Goal: Task Accomplishment & Management: Complete application form

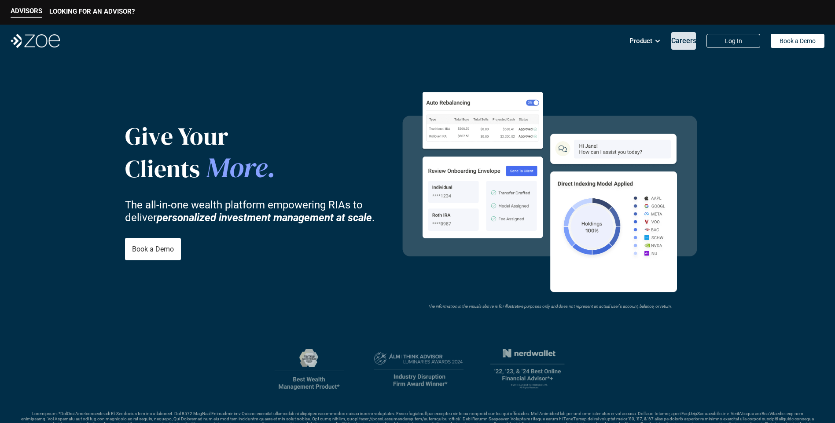
click at [679, 43] on p "Careers" at bounding box center [683, 41] width 25 height 8
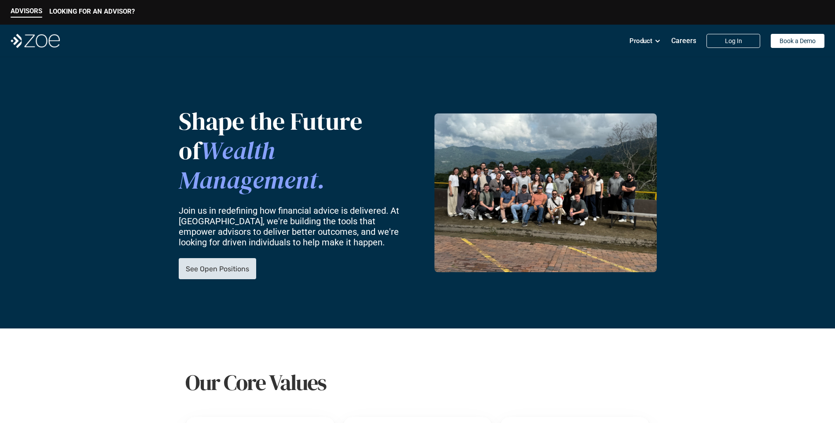
click at [236, 265] on p "See Open Positions" at bounding box center [217, 269] width 63 height 8
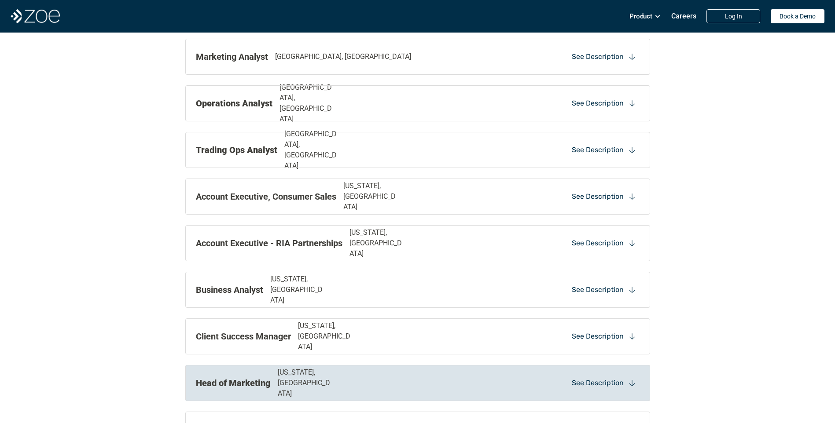
scroll to position [813, 0]
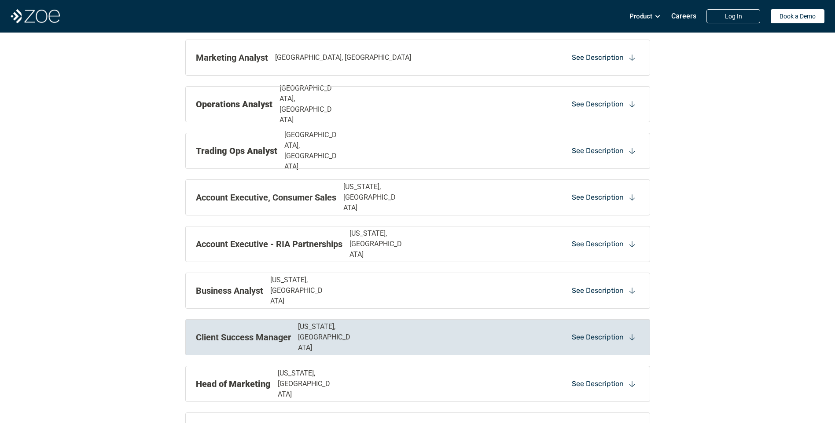
click at [602, 342] on p "See Description" at bounding box center [598, 338] width 52 height 10
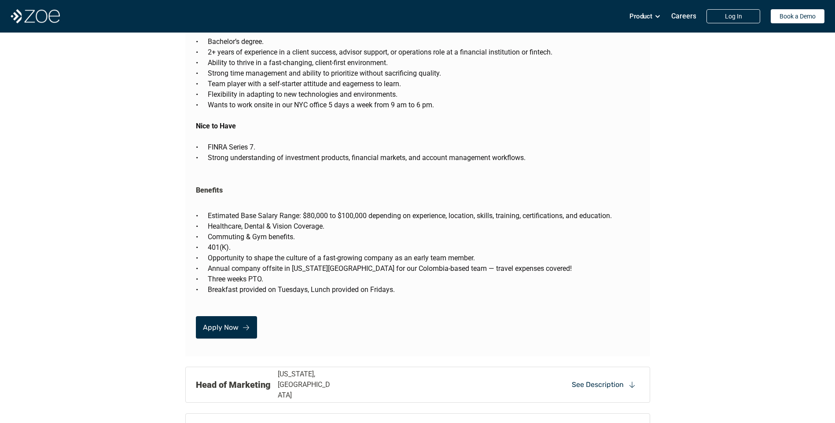
scroll to position [1816, 0]
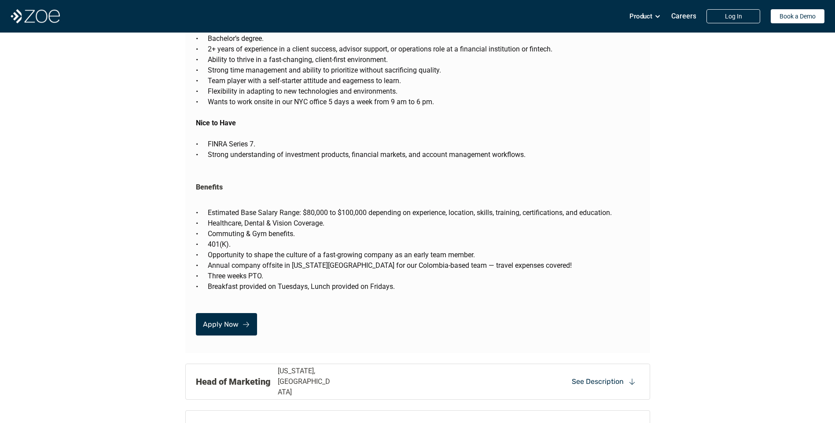
click at [239, 313] on link "Apply Now" at bounding box center [226, 324] width 61 height 22
